Goal: Task Accomplishment & Management: Use online tool/utility

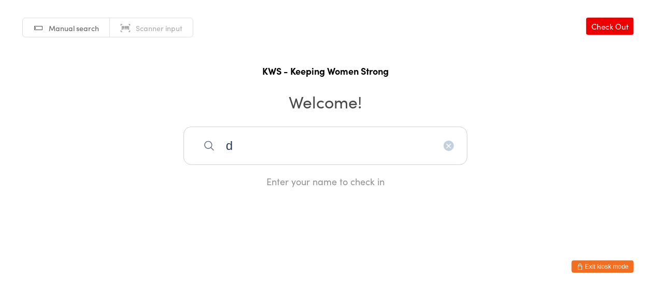
type input "d"
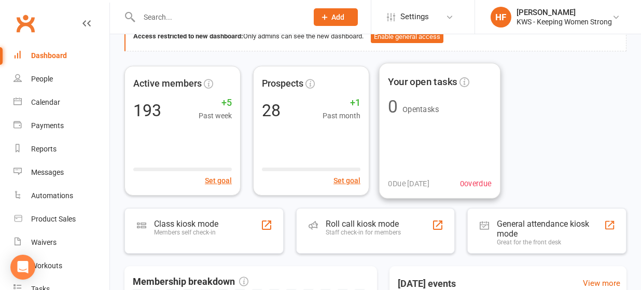
scroll to position [138, 0]
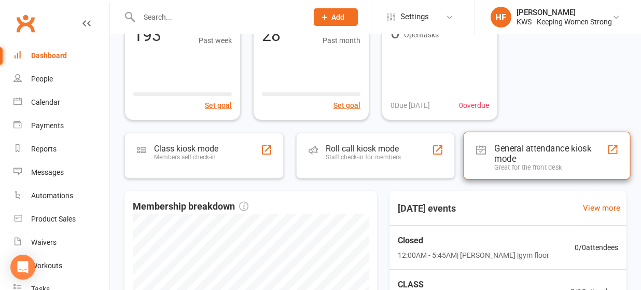
click at [506, 151] on div "General attendance kiosk mode" at bounding box center [551, 153] width 113 height 21
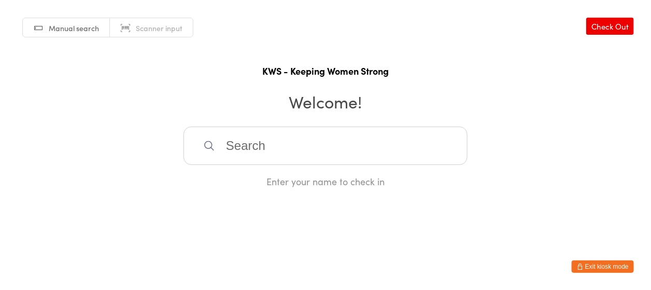
click at [287, 151] on input "search" at bounding box center [326, 146] width 284 height 38
click at [248, 152] on input "search" at bounding box center [326, 146] width 284 height 38
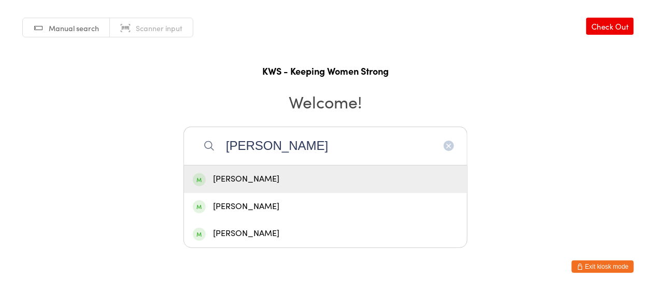
type input "[PERSON_NAME]"
click at [254, 179] on div "[PERSON_NAME]" at bounding box center [326, 179] width 266 height 14
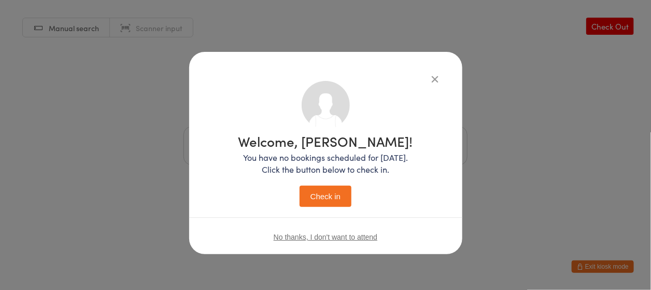
click at [313, 198] on button "Check in" at bounding box center [326, 196] width 52 height 21
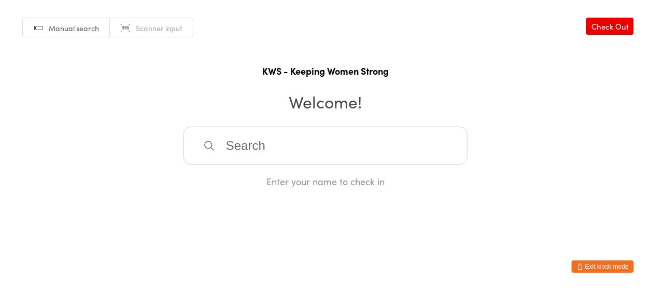
click at [298, 152] on input "search" at bounding box center [326, 146] width 284 height 38
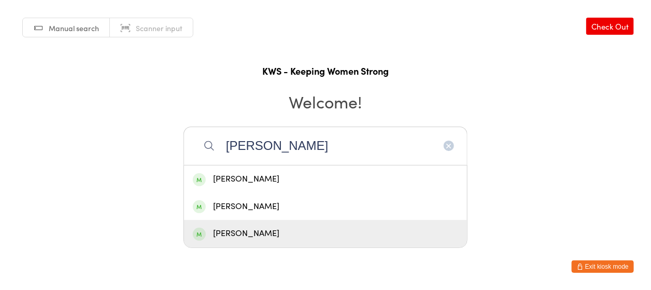
type input "[PERSON_NAME]"
click at [261, 232] on div "[PERSON_NAME]" at bounding box center [326, 234] width 266 height 14
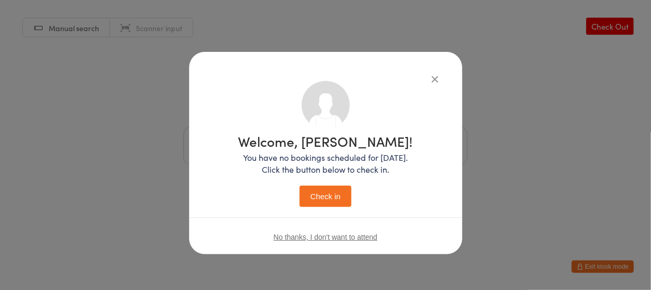
click at [328, 198] on button "Check in" at bounding box center [326, 196] width 52 height 21
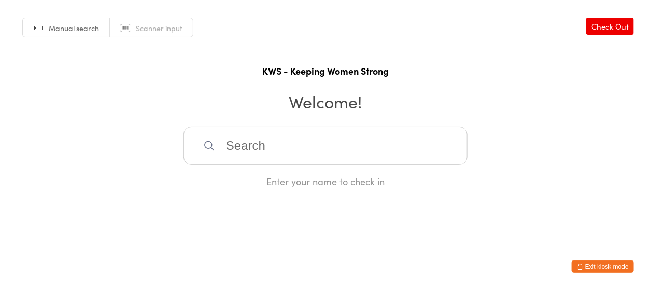
click at [311, 155] on input "search" at bounding box center [326, 146] width 284 height 38
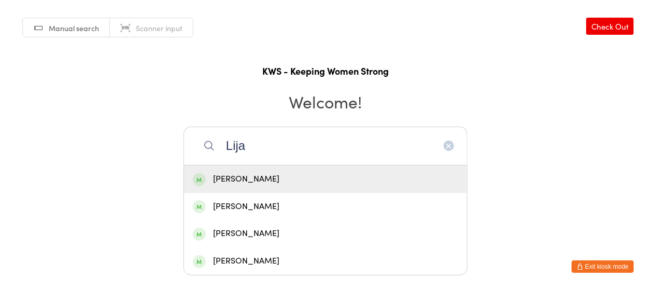
type input "Lija"
click at [251, 177] on div "[PERSON_NAME]" at bounding box center [326, 179] width 266 height 14
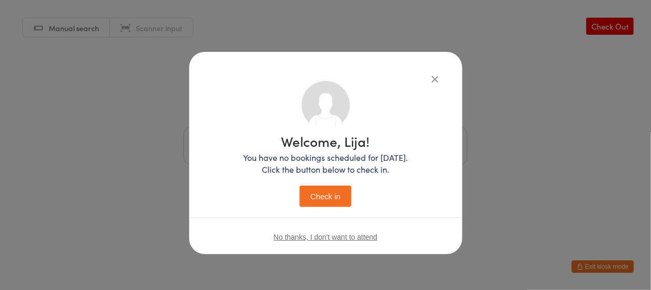
click at [321, 191] on button "Check in" at bounding box center [326, 196] width 52 height 21
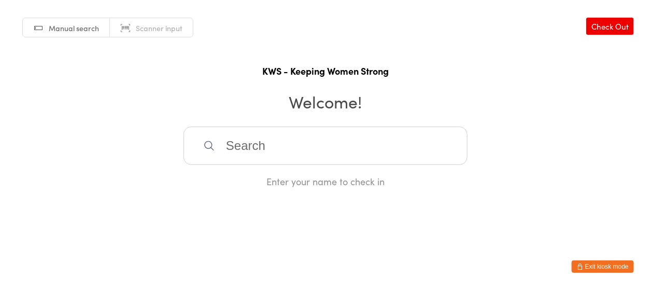
click at [246, 149] on input "search" at bounding box center [326, 146] width 284 height 38
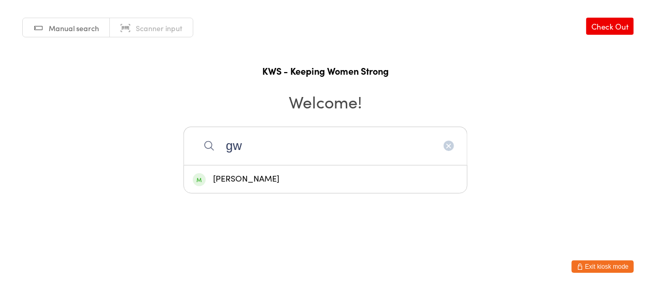
type input "gw"
click at [257, 179] on div "[PERSON_NAME]" at bounding box center [326, 179] width 266 height 14
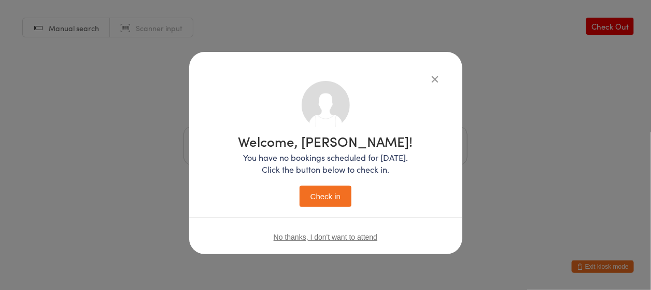
click at [328, 197] on button "Check in" at bounding box center [326, 196] width 52 height 21
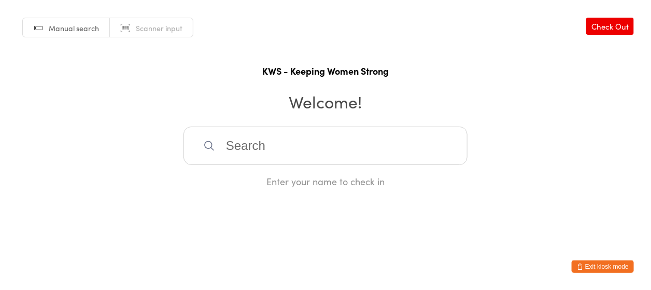
click at [243, 141] on input "search" at bounding box center [326, 146] width 284 height 38
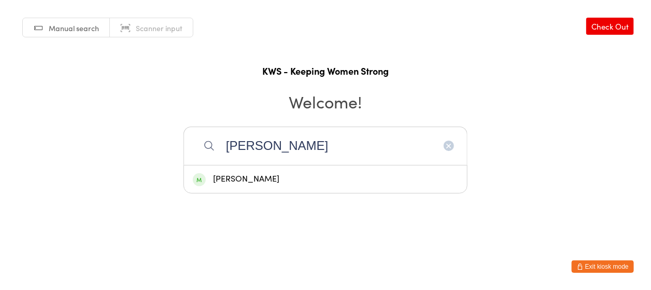
type input "[PERSON_NAME]"
click at [233, 177] on div "[PERSON_NAME]" at bounding box center [326, 179] width 266 height 14
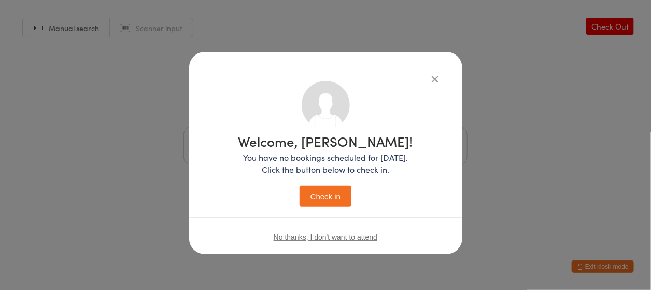
click at [336, 195] on button "Check in" at bounding box center [326, 196] width 52 height 21
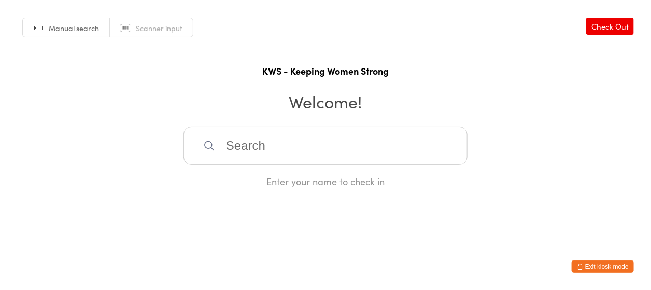
click at [363, 144] on input "search" at bounding box center [326, 146] width 284 height 38
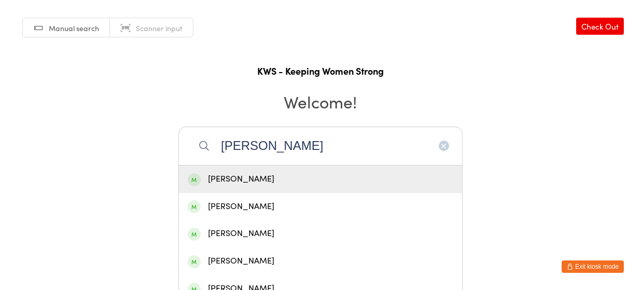
type input "[PERSON_NAME]"
click at [279, 177] on div "[PERSON_NAME]" at bounding box center [321, 179] width 266 height 14
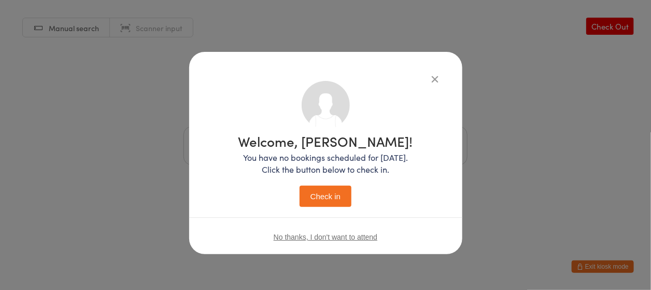
click at [307, 191] on button "Check in" at bounding box center [326, 196] width 52 height 21
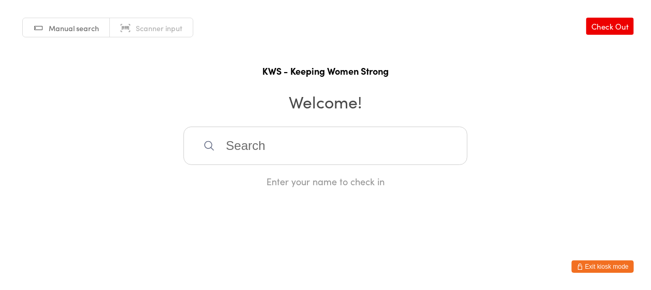
click at [274, 147] on input "search" at bounding box center [326, 146] width 284 height 38
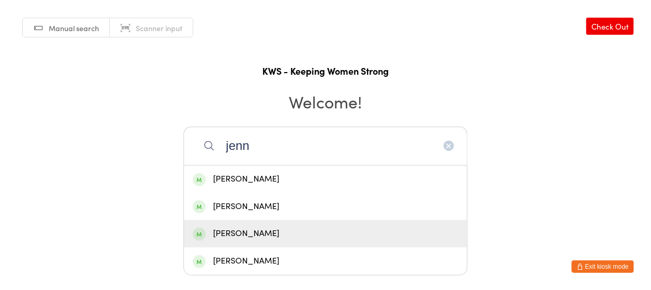
type input "jenn"
click at [240, 229] on div "[PERSON_NAME]" at bounding box center [326, 234] width 266 height 14
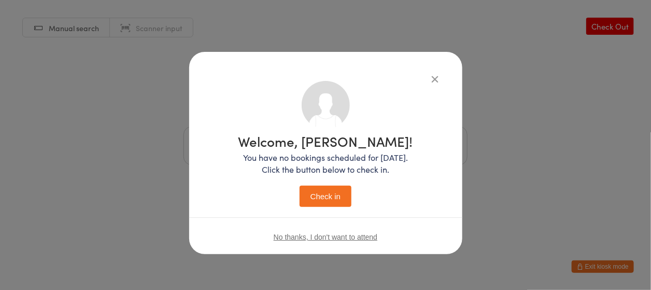
click at [321, 193] on button "Check in" at bounding box center [326, 196] width 52 height 21
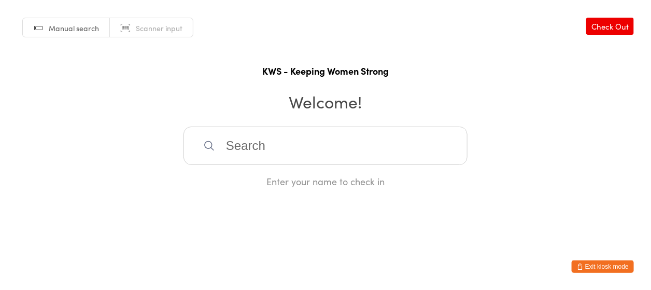
click at [249, 157] on input "search" at bounding box center [326, 146] width 284 height 38
type input "brp"
click at [606, 27] on link "Check Out" at bounding box center [611, 26] width 48 height 17
click at [245, 151] on input "search" at bounding box center [326, 146] width 284 height 38
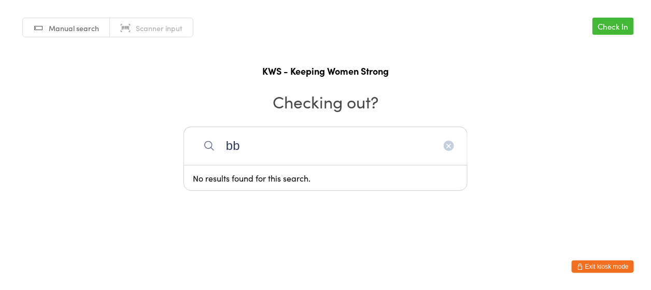
type input "bb"
click at [612, 23] on link "Check In" at bounding box center [613, 26] width 41 height 17
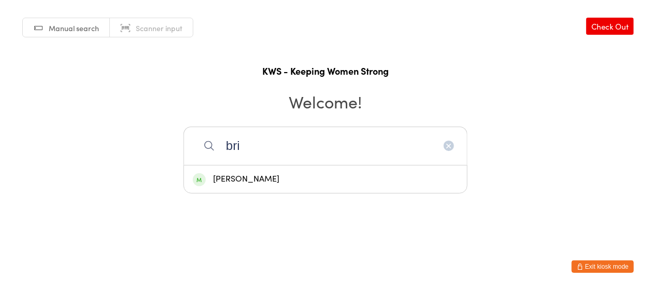
type input "bri"
click at [247, 178] on div "[PERSON_NAME]" at bounding box center [326, 179] width 266 height 14
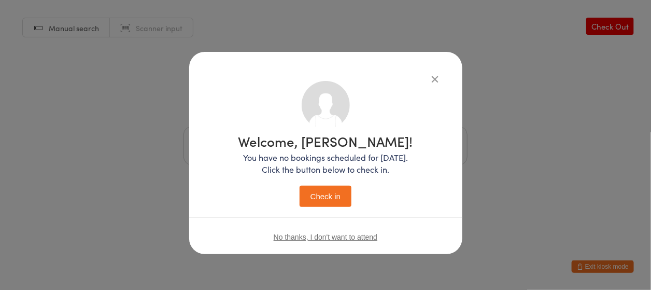
click at [331, 200] on button "Check in" at bounding box center [326, 196] width 52 height 21
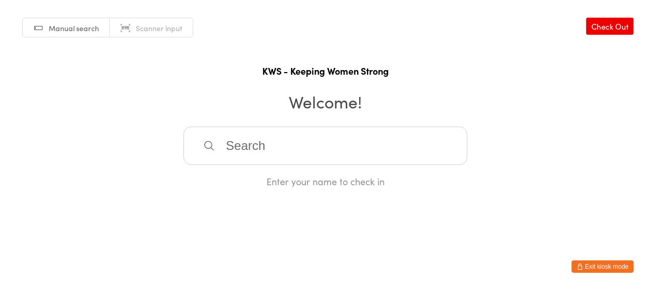
click at [226, 148] on input "search" at bounding box center [326, 146] width 284 height 38
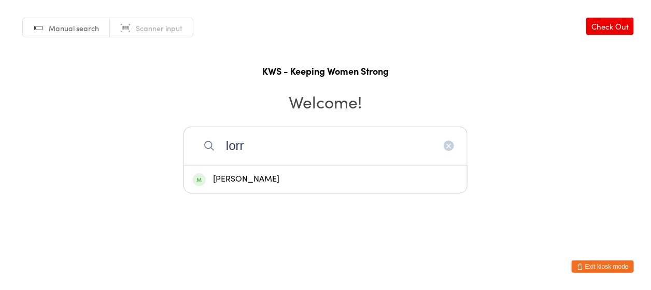
type input "lorr"
click at [254, 181] on div "[PERSON_NAME]" at bounding box center [326, 179] width 266 height 14
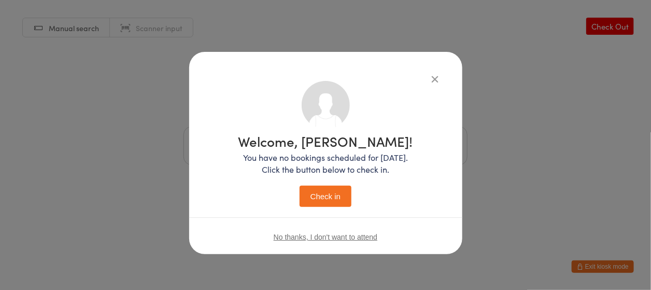
click at [336, 195] on button "Check in" at bounding box center [326, 196] width 52 height 21
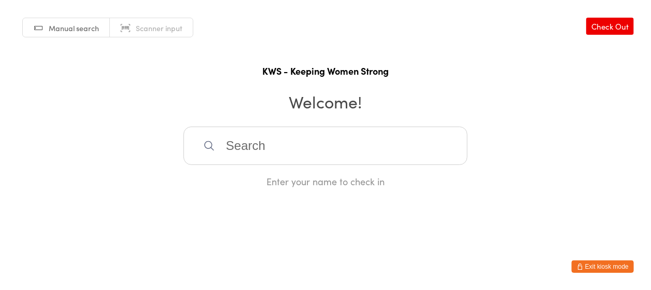
click at [279, 144] on input "search" at bounding box center [326, 146] width 284 height 38
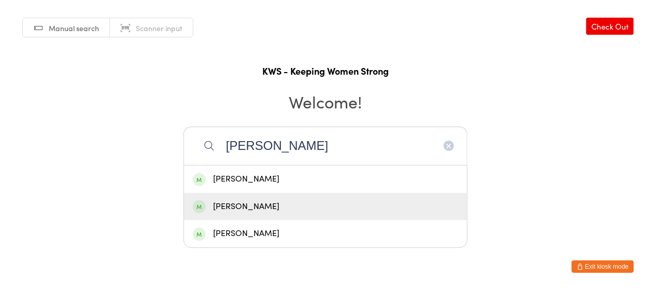
type input "[PERSON_NAME]"
click at [226, 202] on div "[PERSON_NAME]" at bounding box center [326, 207] width 266 height 14
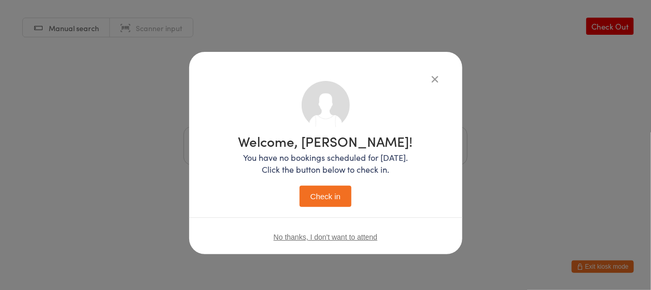
click at [315, 196] on button "Check in" at bounding box center [326, 196] width 52 height 21
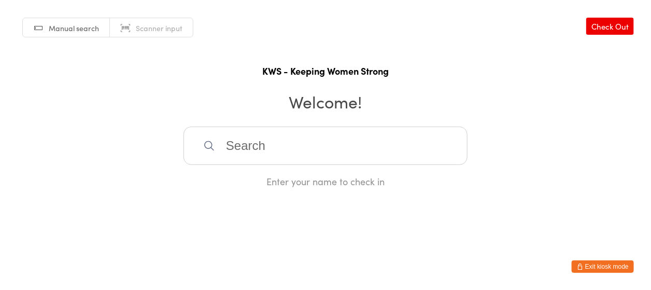
click at [246, 145] on input "search" at bounding box center [326, 146] width 284 height 38
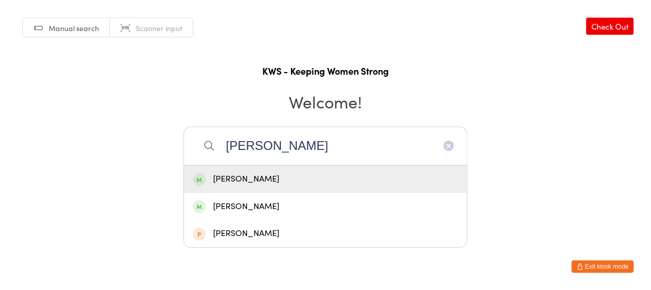
type input "[PERSON_NAME]"
click at [240, 175] on div "[PERSON_NAME]" at bounding box center [326, 179] width 266 height 14
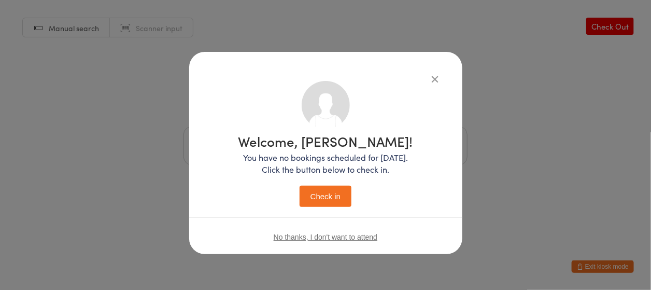
click at [307, 192] on button "Check in" at bounding box center [326, 196] width 52 height 21
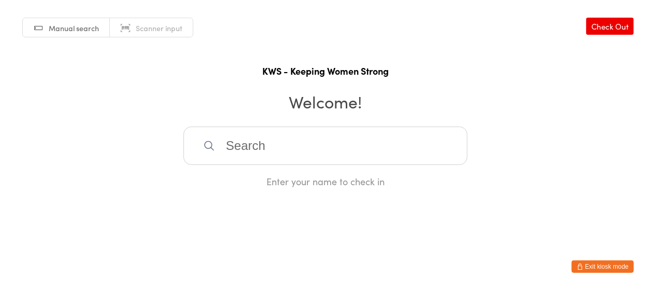
click at [237, 147] on input "search" at bounding box center [326, 146] width 284 height 38
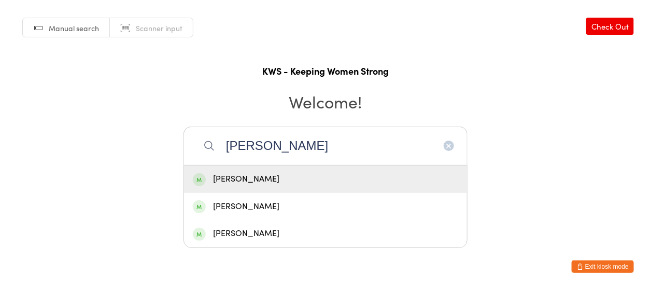
type input "[PERSON_NAME]"
click at [255, 175] on div "[PERSON_NAME]" at bounding box center [326, 179] width 266 height 14
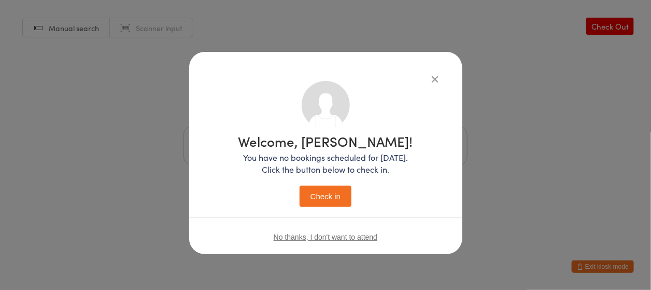
click at [336, 197] on button "Check in" at bounding box center [326, 196] width 52 height 21
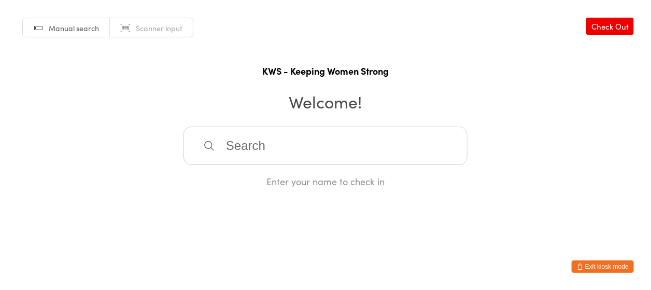
click at [221, 143] on input "search" at bounding box center [326, 146] width 284 height 38
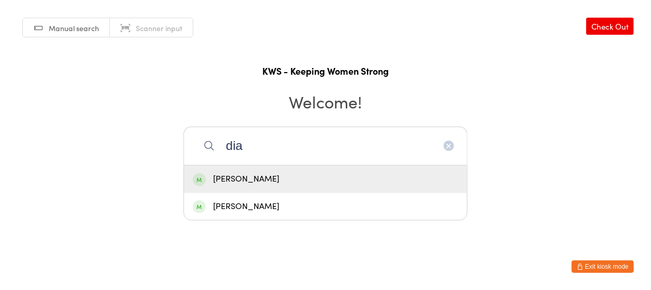
type input "dia"
click at [237, 175] on div "[PERSON_NAME]" at bounding box center [326, 179] width 266 height 14
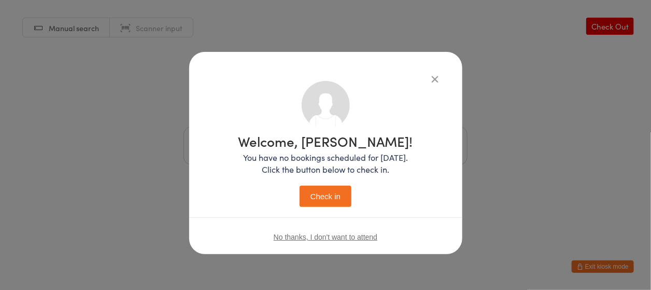
click at [323, 198] on button "Check in" at bounding box center [326, 196] width 52 height 21
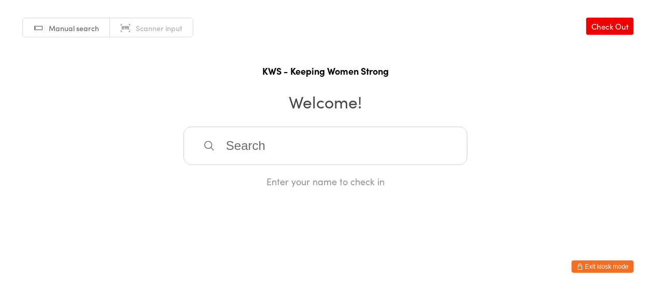
click at [264, 144] on input "search" at bounding box center [326, 146] width 284 height 38
click at [269, 145] on input "search" at bounding box center [326, 146] width 284 height 38
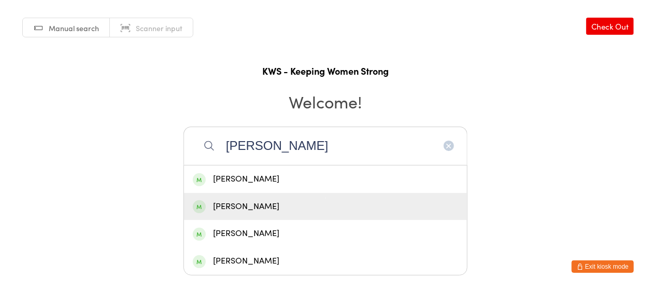
type input "[PERSON_NAME]"
click at [253, 207] on div "[PERSON_NAME]" at bounding box center [326, 207] width 266 height 14
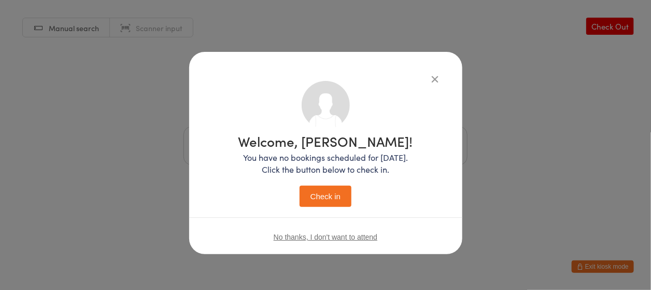
click at [330, 193] on button "Check in" at bounding box center [326, 196] width 52 height 21
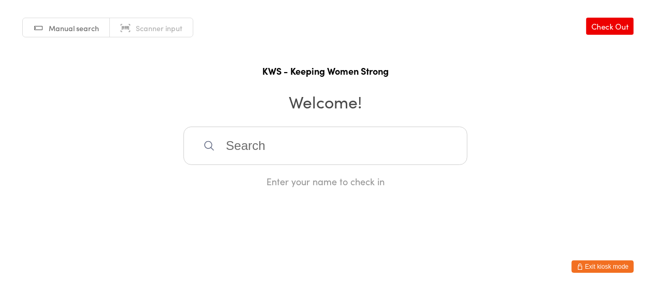
click at [289, 149] on input "search" at bounding box center [326, 146] width 284 height 38
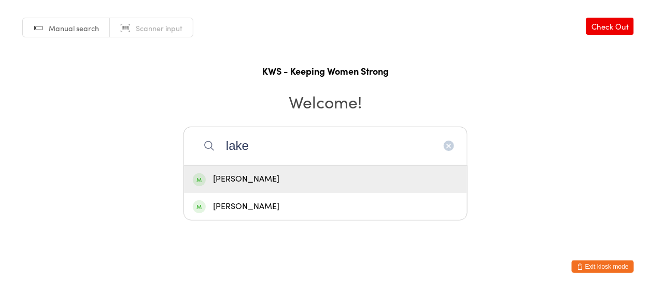
type input "lake"
click at [255, 175] on div "[PERSON_NAME]" at bounding box center [326, 179] width 266 height 14
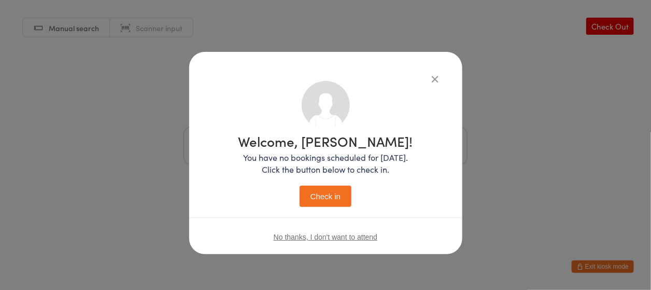
click at [313, 192] on button "Check in" at bounding box center [326, 196] width 52 height 21
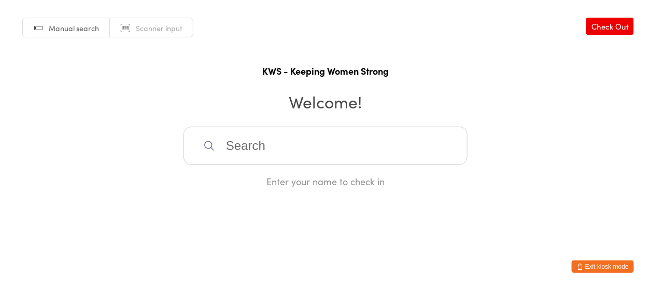
click at [226, 136] on input "search" at bounding box center [326, 146] width 284 height 38
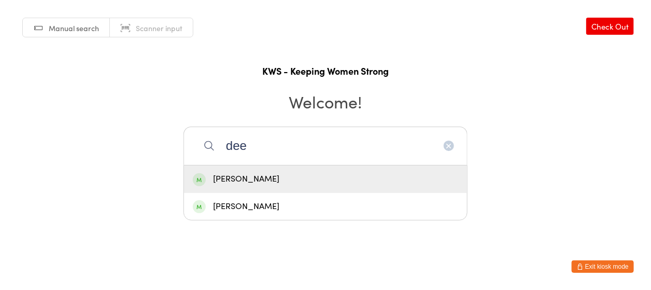
type input "dee"
click at [288, 174] on div "[PERSON_NAME]" at bounding box center [326, 179] width 266 height 14
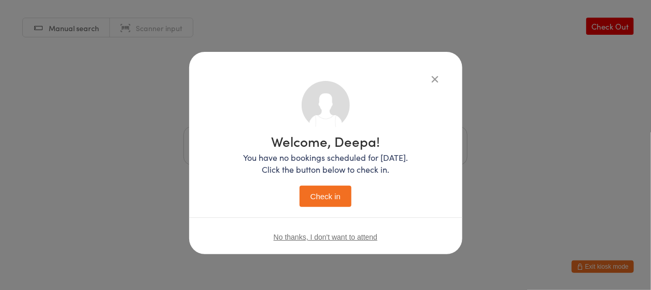
click at [342, 198] on button "Check in" at bounding box center [326, 196] width 52 height 21
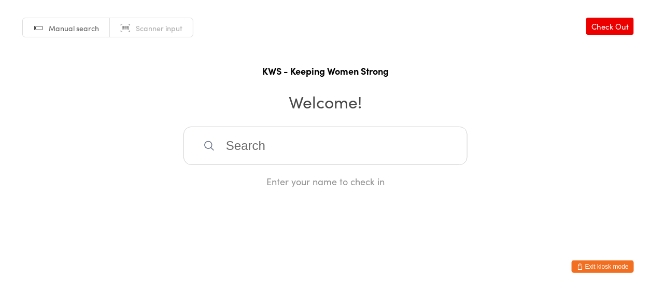
click at [253, 158] on input "search" at bounding box center [326, 146] width 284 height 38
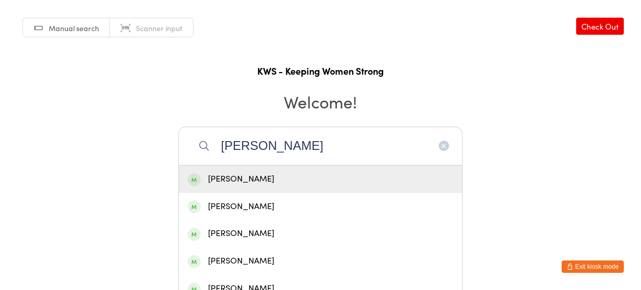
type input "[PERSON_NAME]"
click at [245, 174] on div "[PERSON_NAME]" at bounding box center [321, 179] width 266 height 14
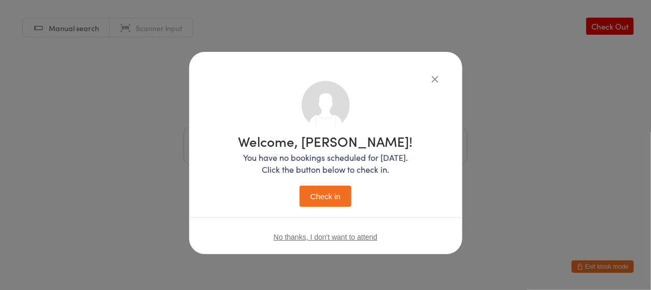
click at [320, 189] on button "Check in" at bounding box center [326, 196] width 52 height 21
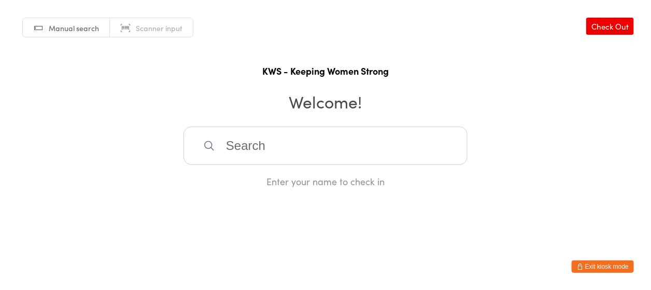
click at [228, 149] on input "search" at bounding box center [326, 146] width 284 height 38
type input "sla"
click at [238, 178] on div "[PERSON_NAME]" at bounding box center [326, 179] width 266 height 14
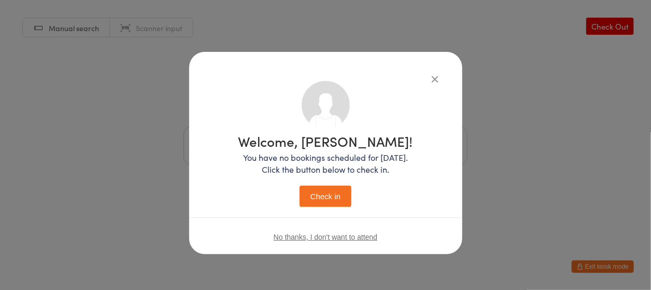
click at [337, 188] on button "Check in" at bounding box center [326, 196] width 52 height 21
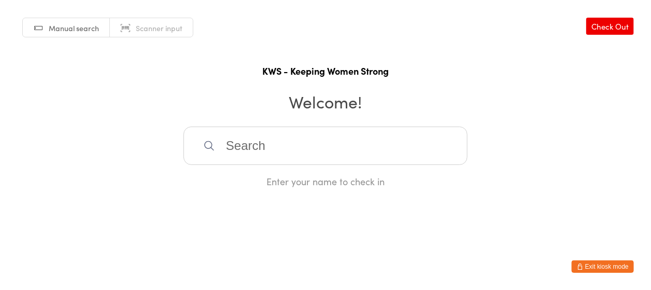
click at [322, 147] on input "search" at bounding box center [326, 146] width 284 height 38
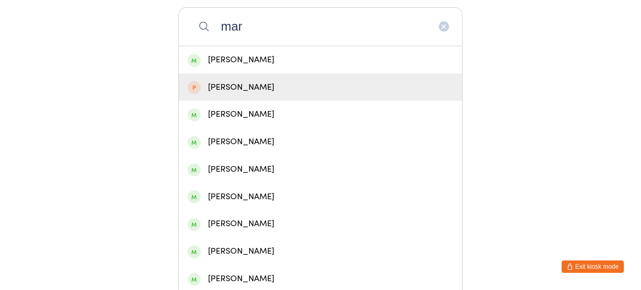
scroll to position [138, 0]
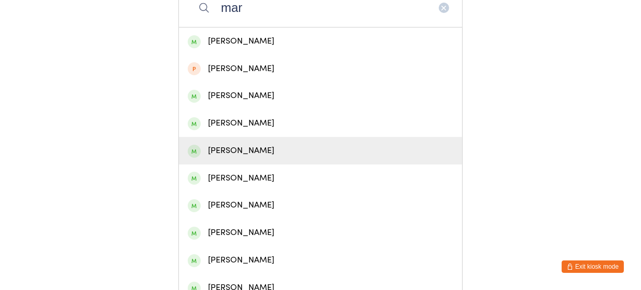
type input "mar"
click at [230, 146] on div "[PERSON_NAME]" at bounding box center [321, 151] width 266 height 14
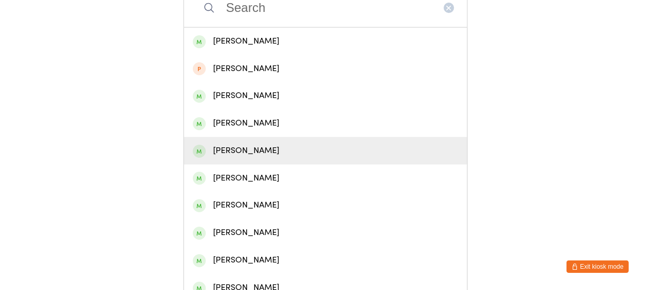
scroll to position [0, 0]
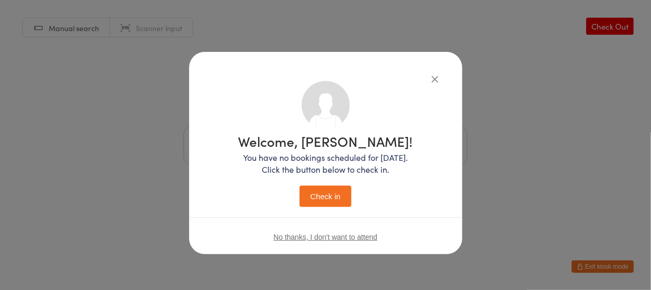
click at [321, 194] on button "Check in" at bounding box center [326, 196] width 52 height 21
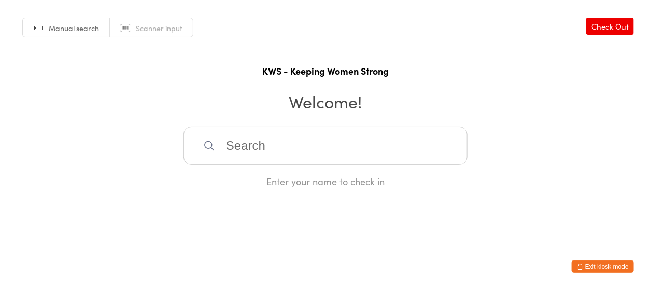
click at [306, 150] on input "search" at bounding box center [326, 146] width 284 height 38
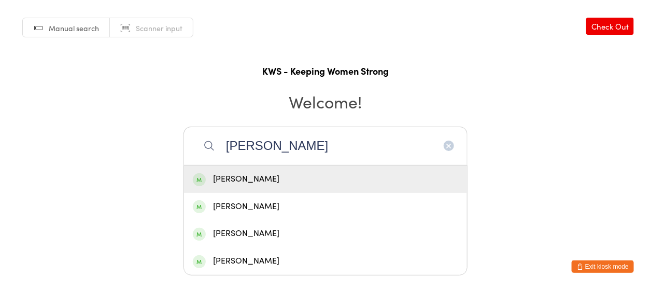
type input "[PERSON_NAME]"
click at [247, 179] on div "[PERSON_NAME]" at bounding box center [326, 179] width 266 height 14
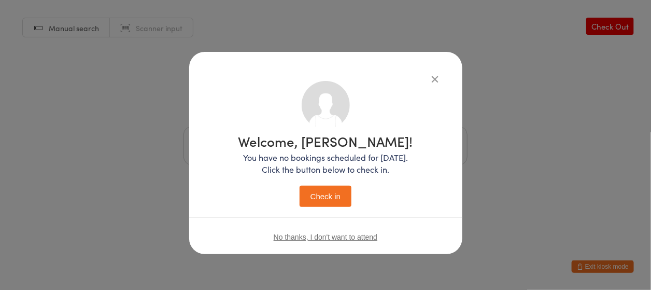
click at [317, 197] on button "Check in" at bounding box center [326, 196] width 52 height 21
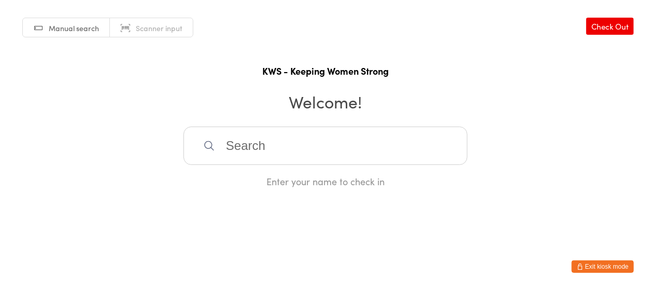
click at [226, 142] on input "search" at bounding box center [326, 146] width 284 height 38
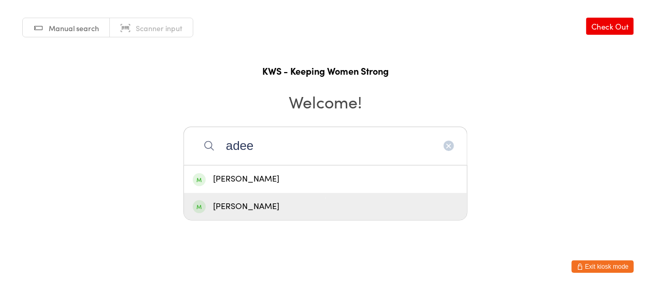
type input "adee"
click at [246, 209] on div "[PERSON_NAME]" at bounding box center [326, 207] width 266 height 14
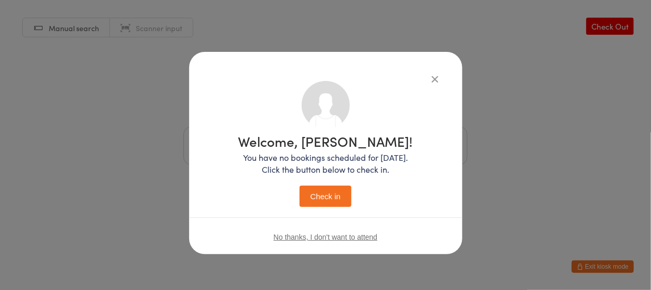
click at [339, 195] on button "Check in" at bounding box center [326, 196] width 52 height 21
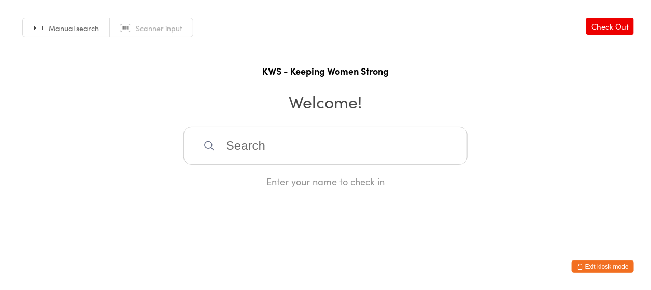
click at [339, 152] on input "search" at bounding box center [326, 146] width 284 height 38
type input "ambik"
click at [279, 180] on div "[PERSON_NAME]" at bounding box center [326, 179] width 266 height 14
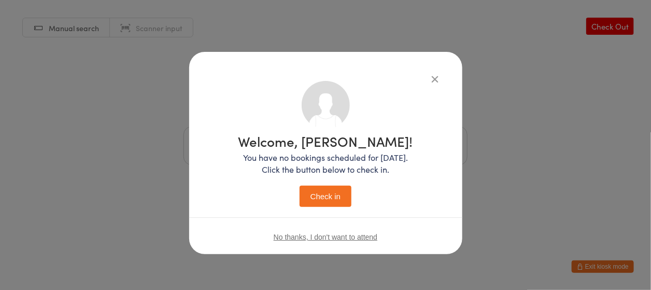
click at [326, 198] on button "Check in" at bounding box center [326, 196] width 52 height 21
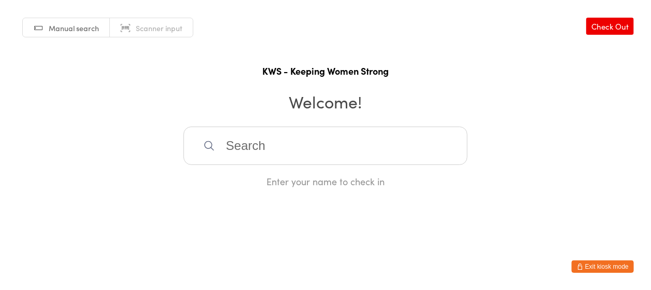
click at [325, 199] on html "You have now entered Kiosk Mode. Members will be able to check themselves in us…" at bounding box center [325, 145] width 651 height 290
click at [369, 143] on input "search" at bounding box center [326, 146] width 284 height 38
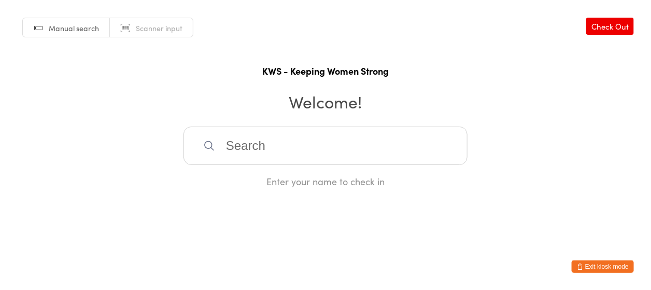
click at [369, 143] on input "search" at bounding box center [326, 146] width 284 height 38
click at [292, 147] on input "search" at bounding box center [326, 146] width 284 height 38
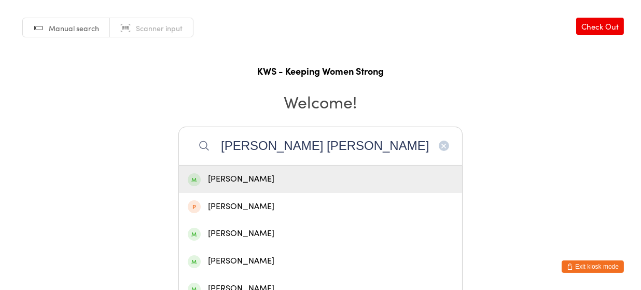
type input "[PERSON_NAME] [PERSON_NAME]"
click at [269, 178] on div "[PERSON_NAME]" at bounding box center [321, 179] width 266 height 14
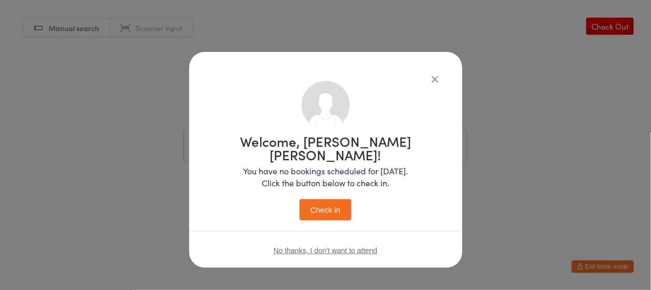
click at [325, 199] on button "Check in" at bounding box center [326, 209] width 52 height 21
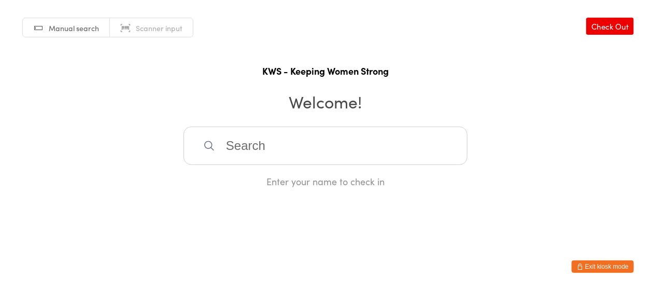
click at [214, 138] on div at bounding box center [326, 146] width 284 height 38
click at [227, 145] on input "search" at bounding box center [326, 146] width 284 height 38
click at [226, 147] on input "search" at bounding box center [326, 146] width 284 height 38
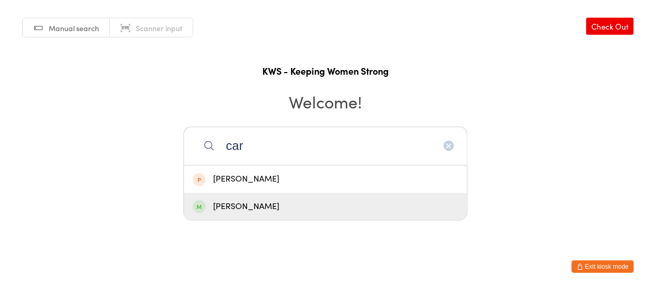
type input "car"
click at [240, 207] on div "[PERSON_NAME]" at bounding box center [326, 207] width 266 height 14
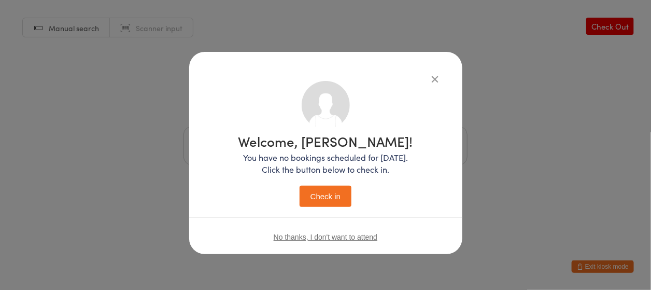
click at [330, 194] on button "Check in" at bounding box center [326, 196] width 52 height 21
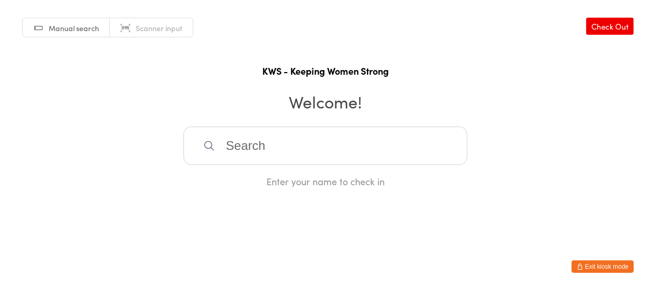
drag, startPoint x: 265, startPoint y: 134, endPoint x: 266, endPoint y: 128, distance: 5.8
click at [265, 133] on input "search" at bounding box center [326, 146] width 284 height 38
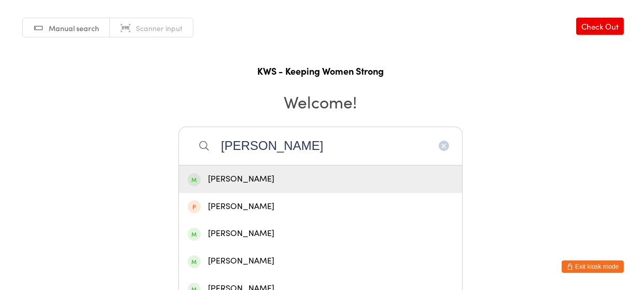
type input "[PERSON_NAME]"
click at [237, 181] on div "[PERSON_NAME]" at bounding box center [321, 179] width 266 height 14
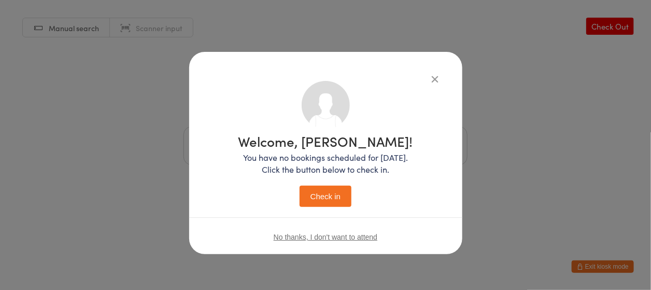
click at [333, 198] on button "Check in" at bounding box center [326, 196] width 52 height 21
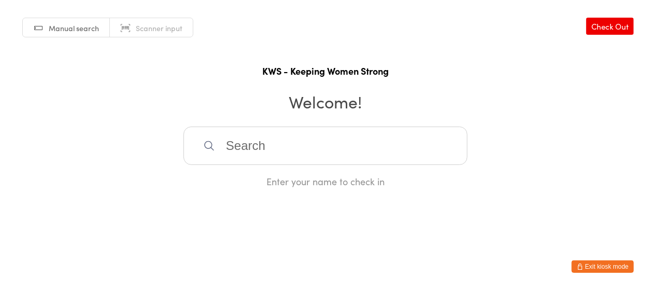
click at [252, 143] on input "search" at bounding box center [326, 146] width 284 height 38
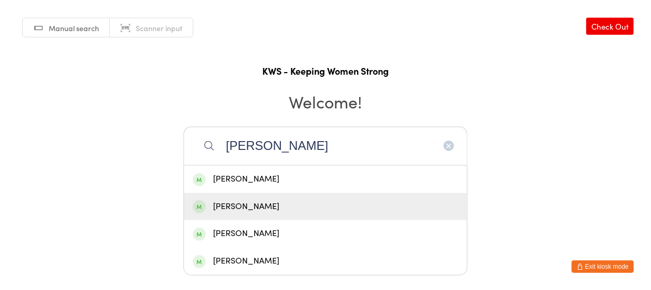
type input "[PERSON_NAME]"
click at [259, 200] on div "[PERSON_NAME]" at bounding box center [326, 207] width 266 height 14
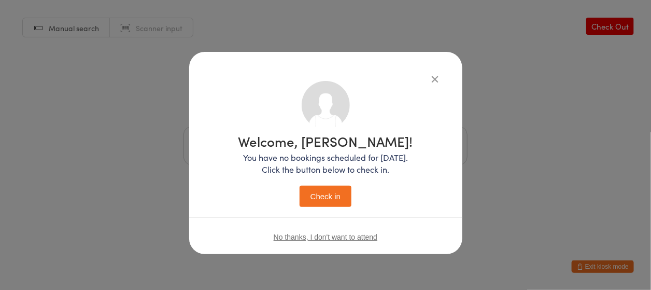
click at [329, 195] on button "Check in" at bounding box center [326, 196] width 52 height 21
